Goal: Navigation & Orientation: Find specific page/section

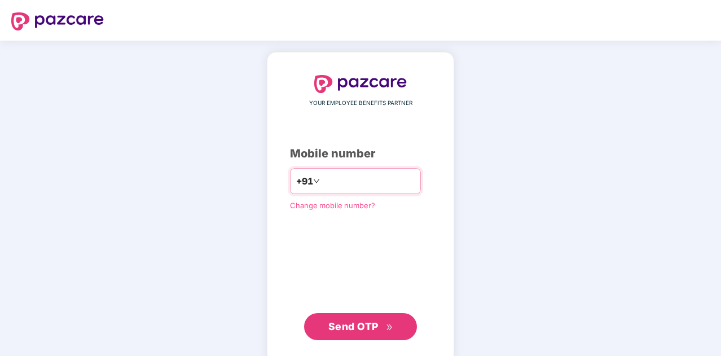
drag, startPoint x: 0, startPoint y: 0, endPoint x: 365, endPoint y: 181, distance: 407.4
click at [365, 181] on input "number" at bounding box center [368, 181] width 93 height 18
type input "**********"
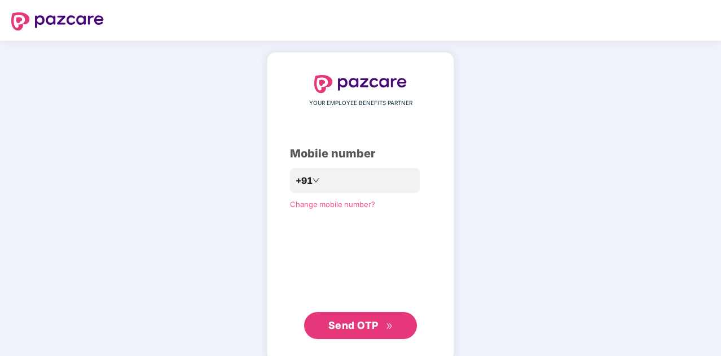
click at [335, 320] on span "Send OTP" at bounding box center [353, 325] width 50 height 12
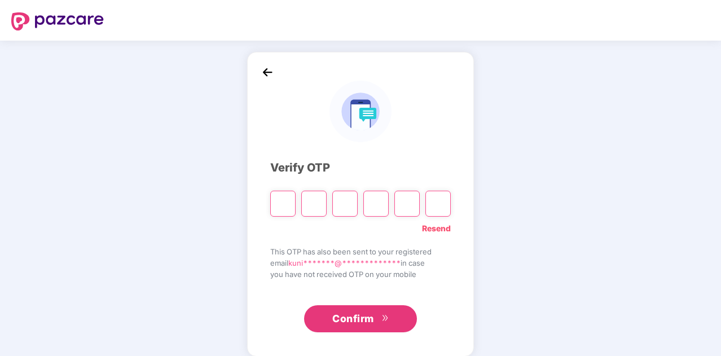
type input "*"
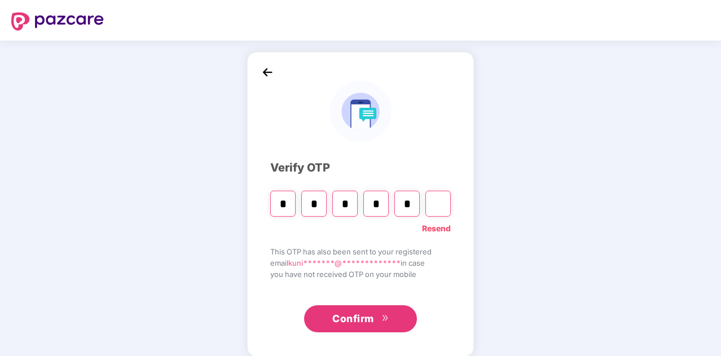
type input "*"
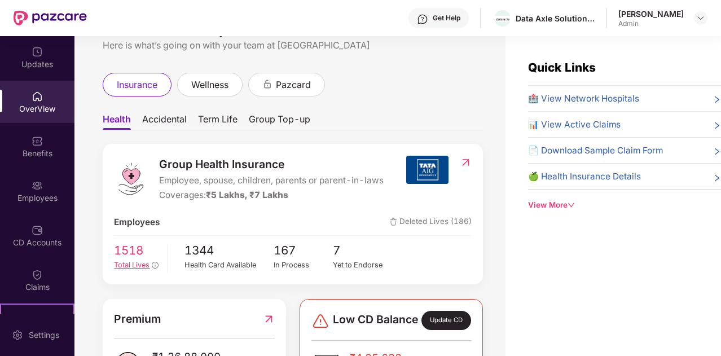
scroll to position [33, 0]
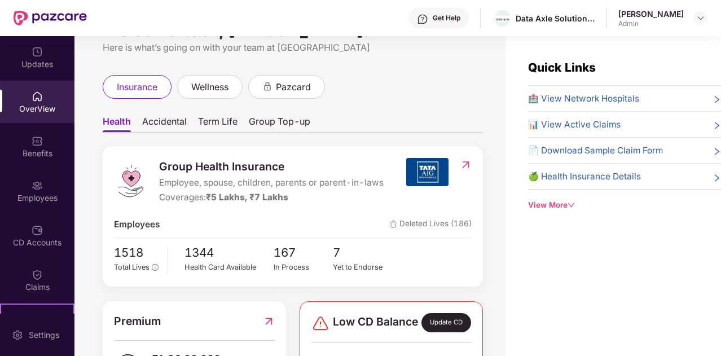
click at [463, 164] on img at bounding box center [466, 164] width 12 height 11
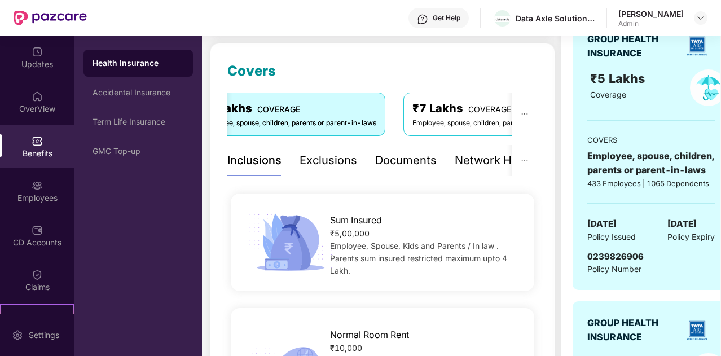
scroll to position [148, 0]
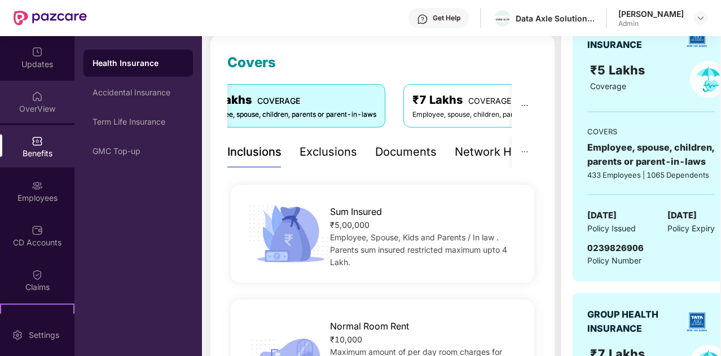
click at [40, 101] on img at bounding box center [37, 96] width 11 height 11
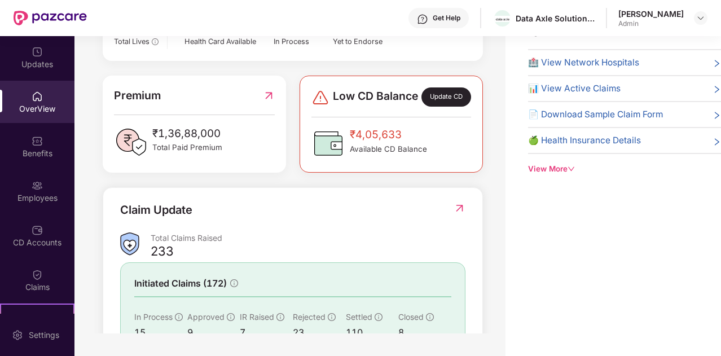
scroll to position [222, 0]
click at [263, 104] on img at bounding box center [269, 95] width 12 height 17
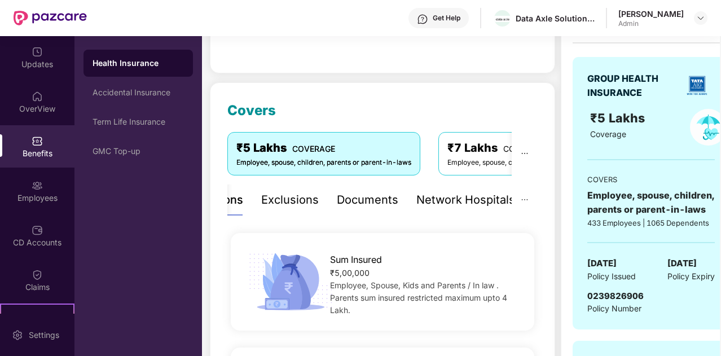
scroll to position [52, 0]
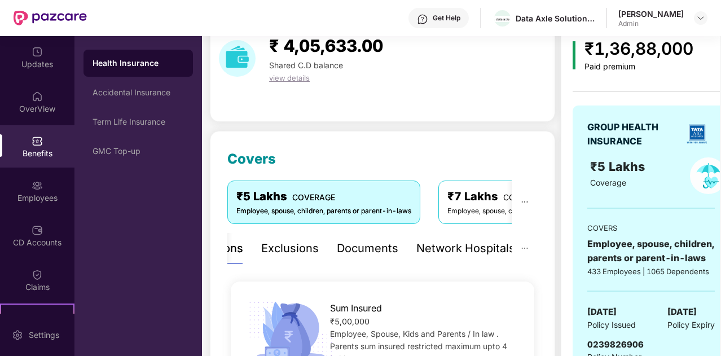
click at [41, 133] on div "Benefits" at bounding box center [37, 146] width 74 height 42
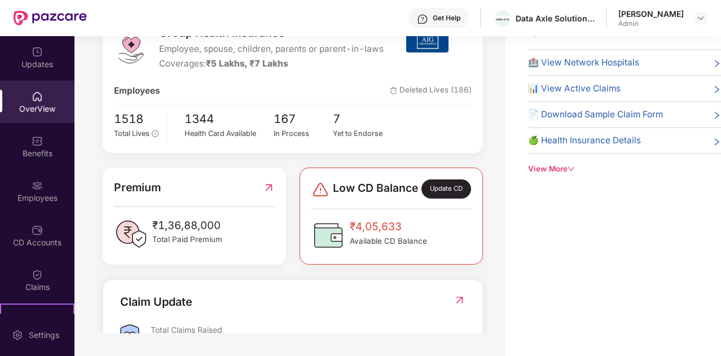
scroll to position [131, 0]
click at [269, 195] on img at bounding box center [269, 186] width 12 height 17
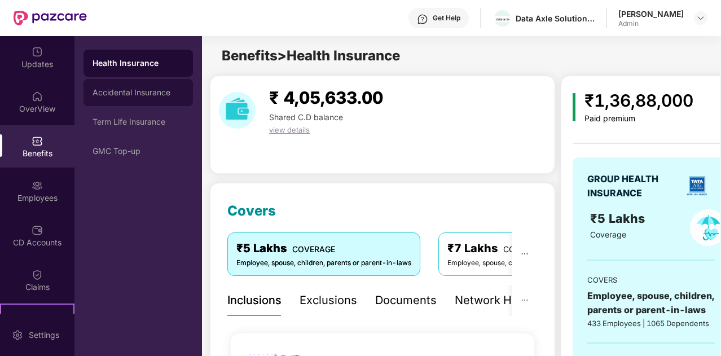
click at [140, 100] on div "Accidental Insurance" at bounding box center [137, 92] width 109 height 27
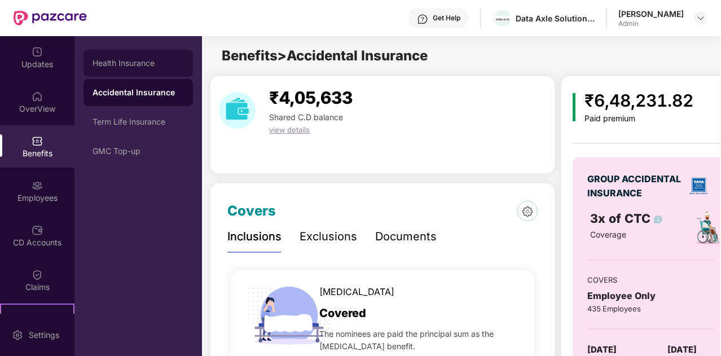
click at [167, 67] on div "Health Insurance" at bounding box center [138, 63] width 91 height 9
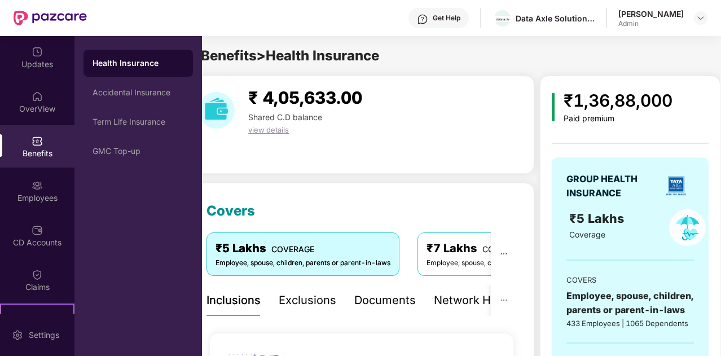
scroll to position [0, 20]
click at [163, 87] on div "Accidental Insurance" at bounding box center [137, 92] width 109 height 27
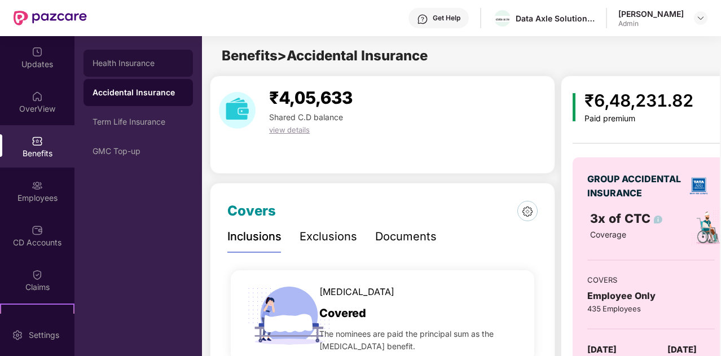
click at [170, 69] on div "Health Insurance" at bounding box center [137, 63] width 109 height 27
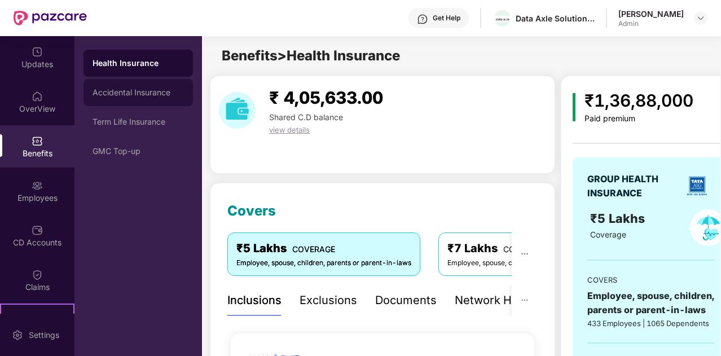
click at [142, 82] on div "Accidental Insurance" at bounding box center [137, 92] width 109 height 27
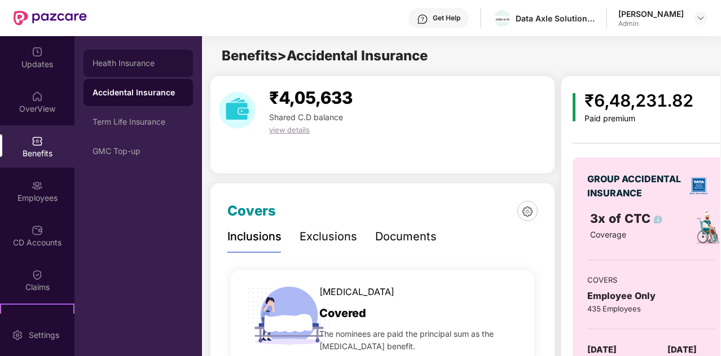
click at [138, 59] on div "Health Insurance" at bounding box center [138, 63] width 91 height 9
